Goal: Information Seeking & Learning: Learn about a topic

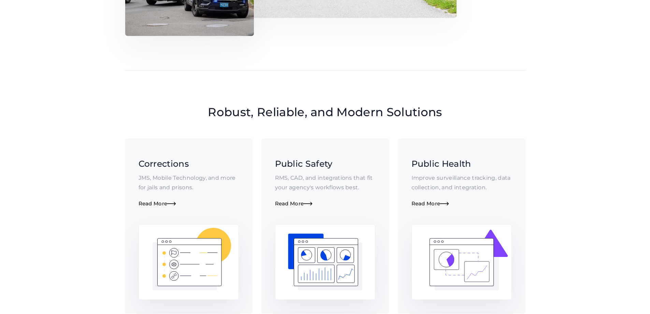
scroll to position [409, 0]
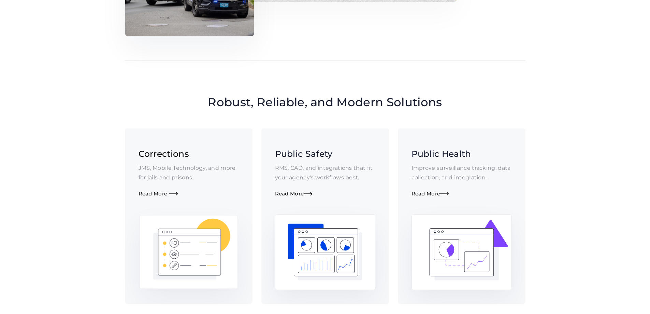
click at [139, 159] on h3 "Corrections" at bounding box center [189, 153] width 100 height 12
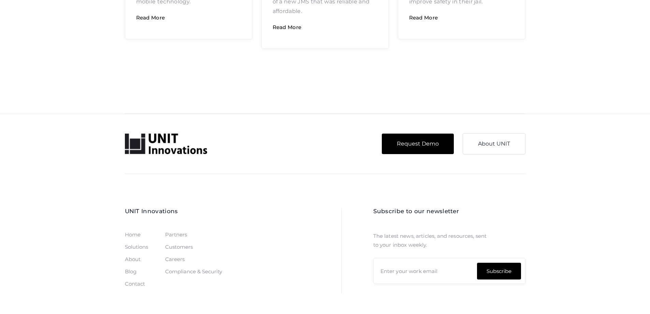
scroll to position [1295, 0]
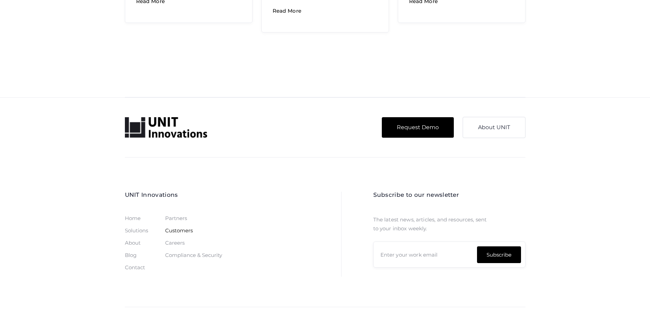
click at [170, 228] on link "Customers" at bounding box center [179, 230] width 28 height 5
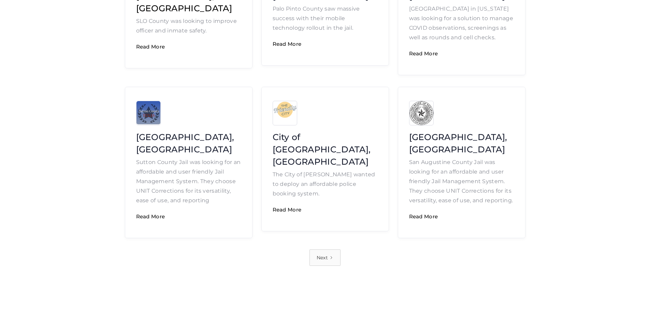
scroll to position [409, 0]
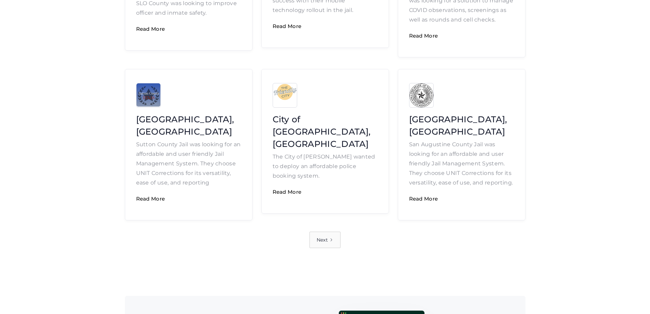
click at [325, 235] on div "Next" at bounding box center [322, 240] width 11 height 10
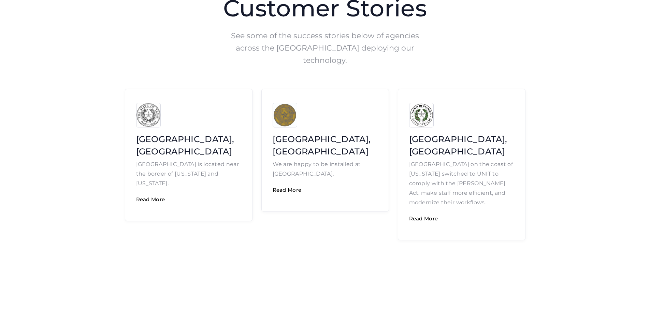
scroll to position [102, 0]
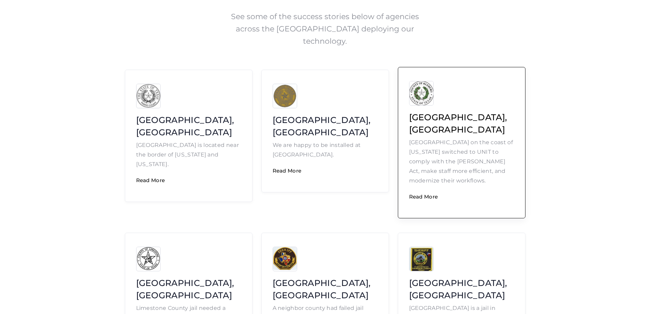
click at [441, 137] on p "Kleberg County on the coast of Texas switched to UNIT to comply with the Sandra…" at bounding box center [461, 161] width 105 height 48
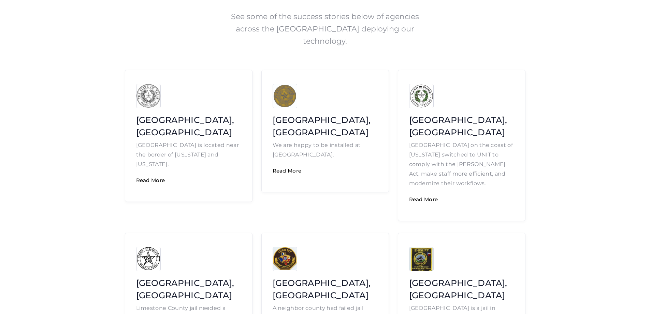
scroll to position [205, 0]
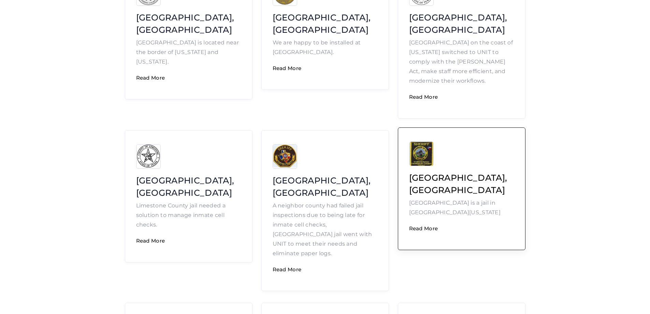
click at [464, 141] on div at bounding box center [461, 153] width 105 height 25
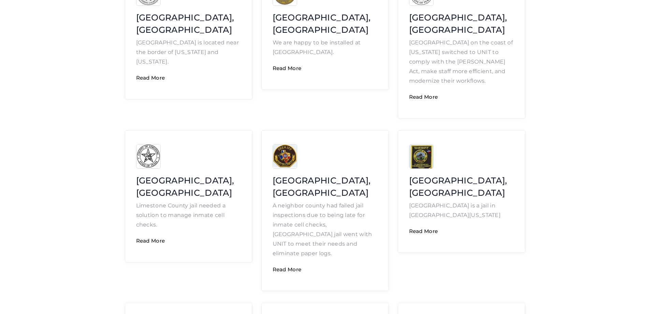
scroll to position [0, 0]
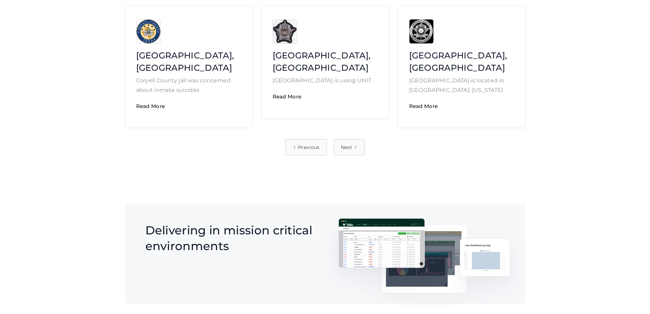
scroll to position [512, 0]
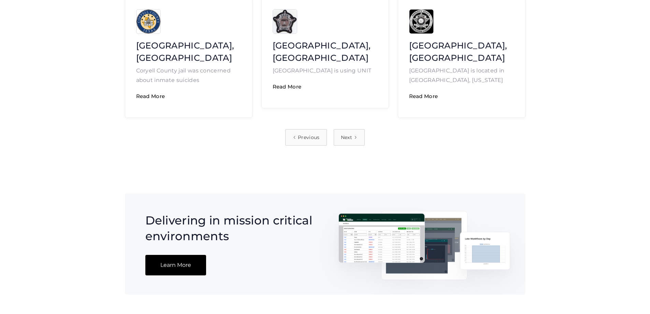
click at [386, 213] on img at bounding box center [381, 237] width 86 height 49
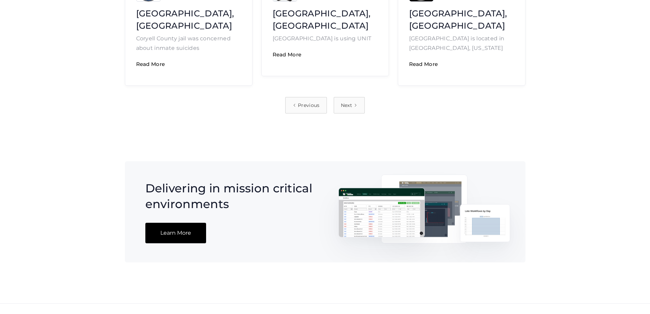
scroll to position [416, 0]
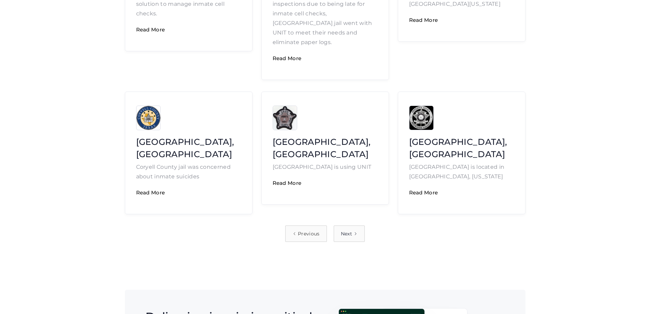
click at [358, 225] on link "Next" at bounding box center [349, 233] width 31 height 16
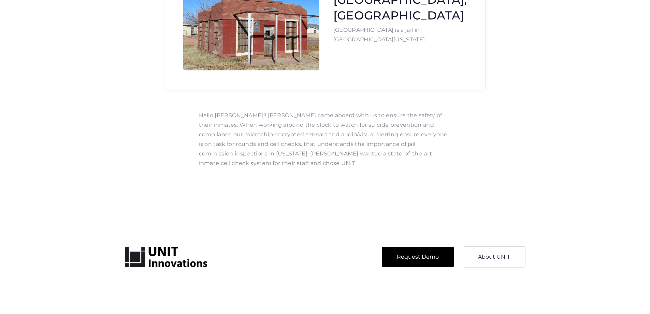
scroll to position [63, 0]
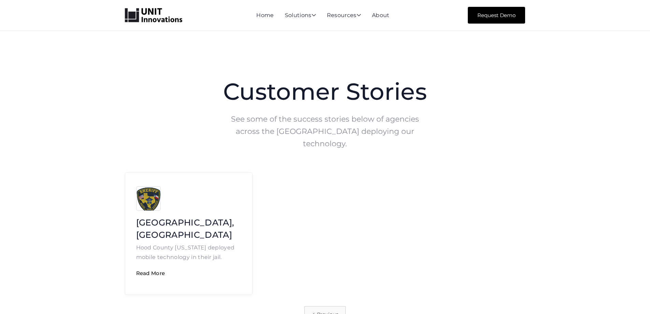
scroll to position [102, 0]
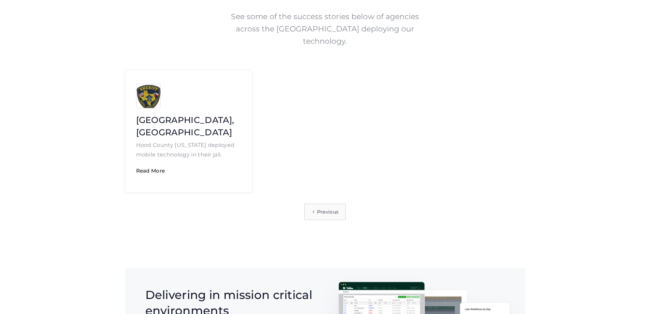
click at [318, 207] on div "Previous" at bounding box center [328, 212] width 22 height 10
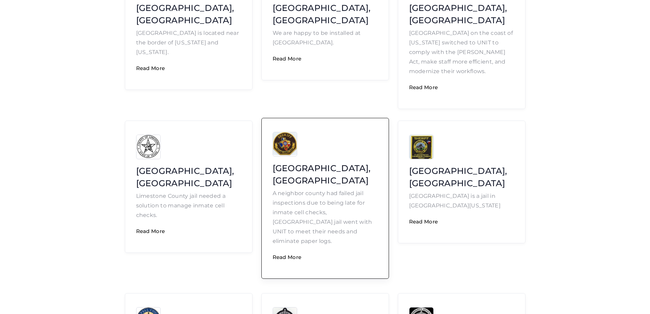
scroll to position [307, 0]
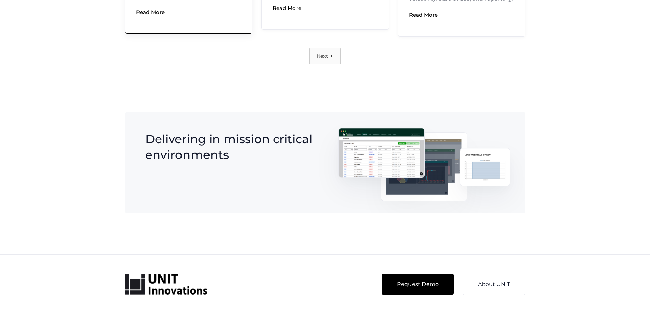
scroll to position [614, 0]
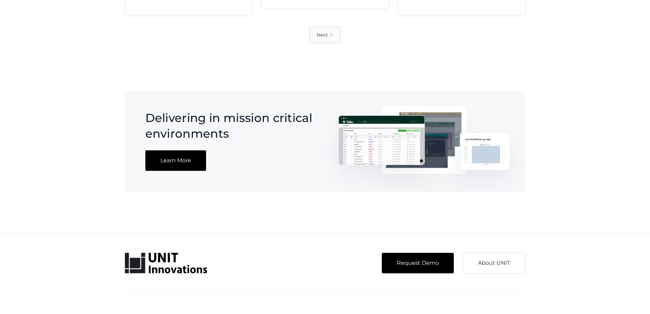
click at [161, 150] on link "Learn More" at bounding box center [175, 160] width 61 height 20
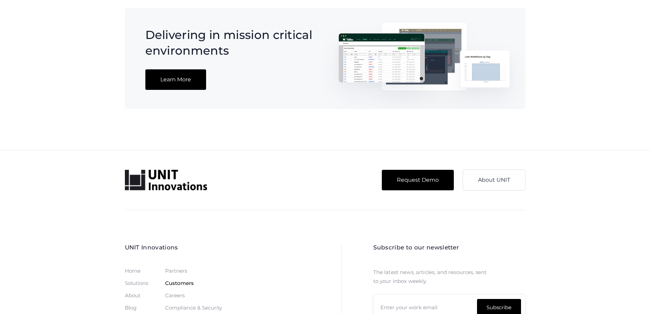
scroll to position [725, 0]
